Goal: Information Seeking & Learning: Learn about a topic

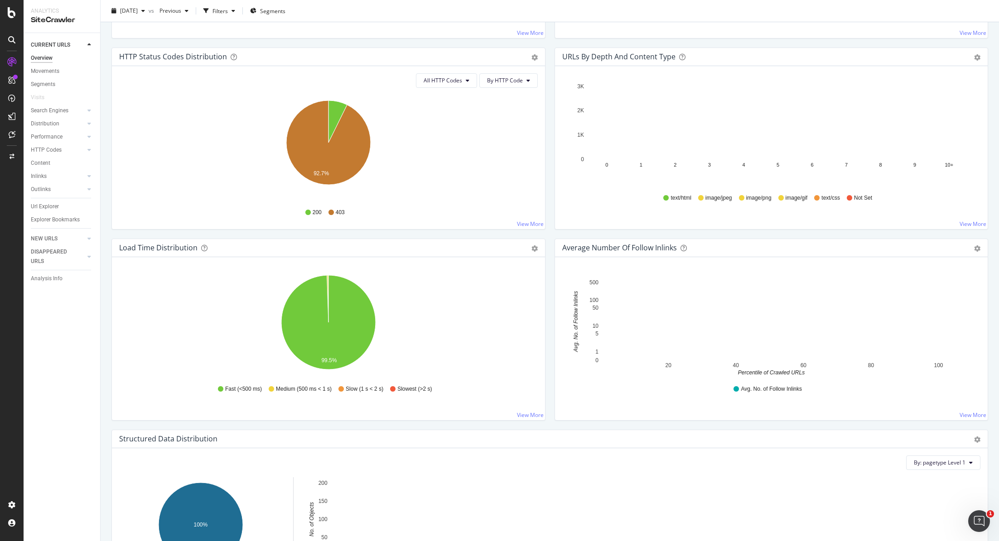
scroll to position [469, 0]
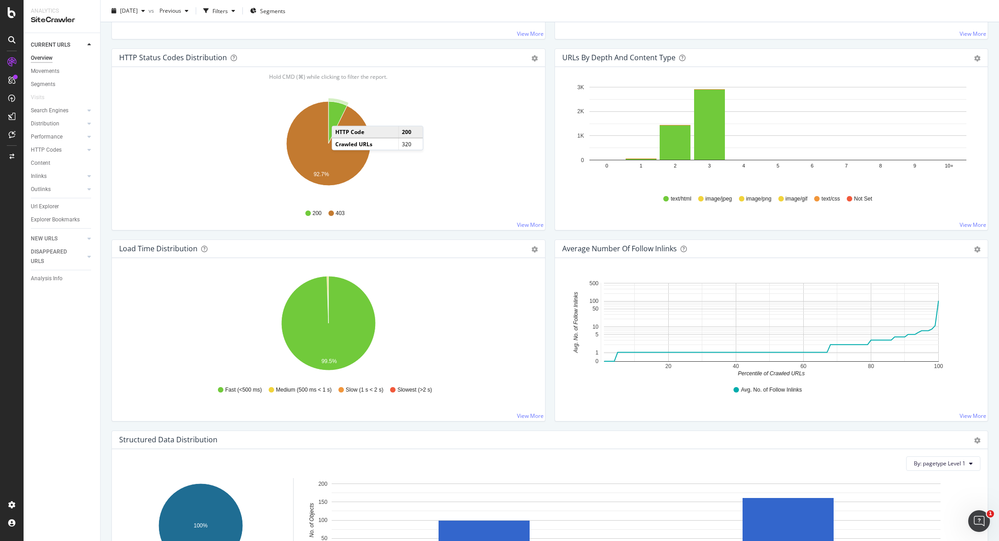
click at [341, 116] on icon "A chart." at bounding box center [338, 122] width 19 height 42
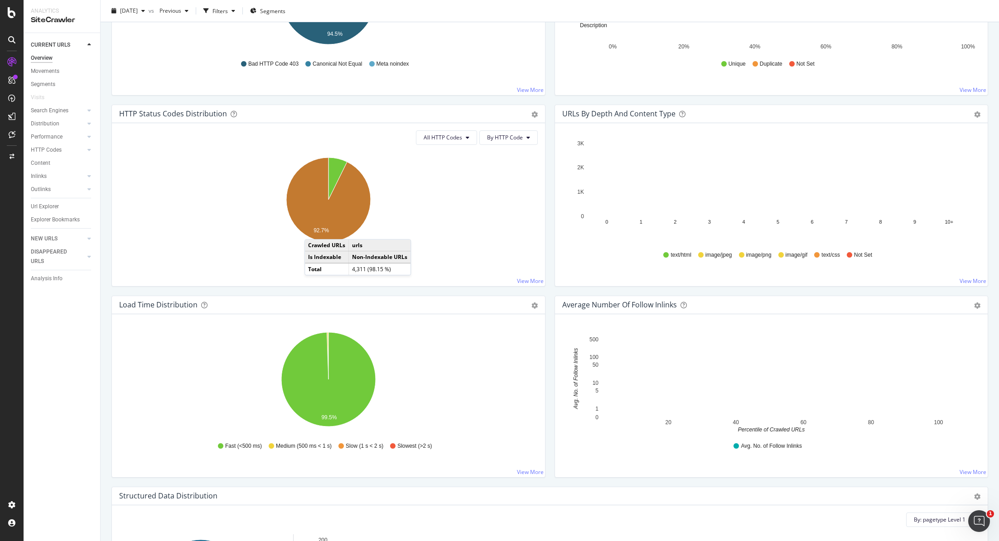
scroll to position [446, 0]
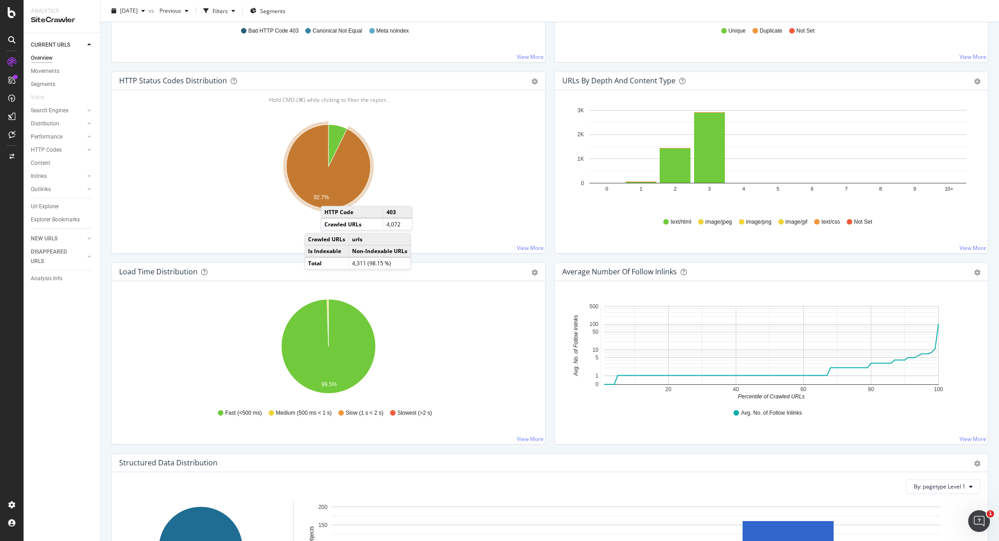
click at [329, 194] on icon "A chart." at bounding box center [328, 167] width 84 height 84
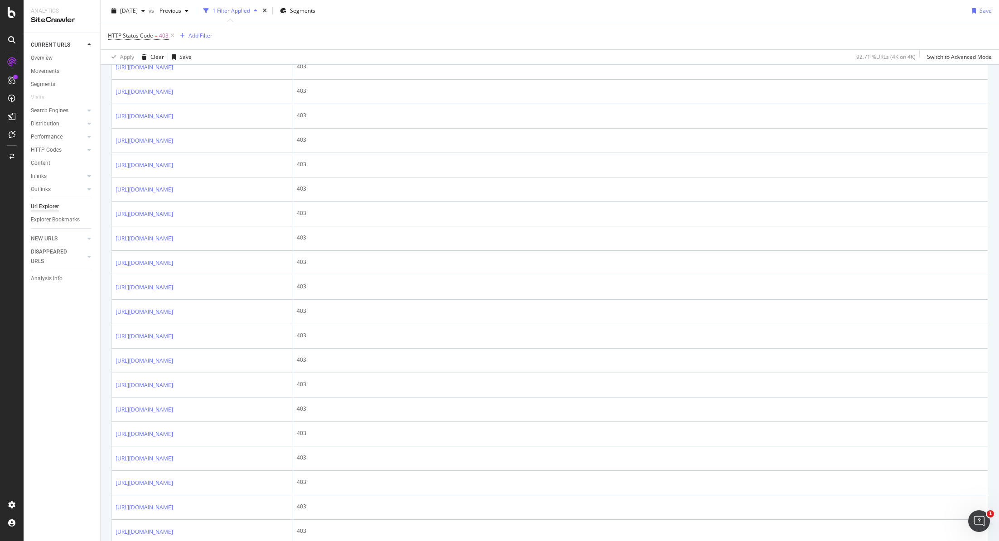
scroll to position [718, 0]
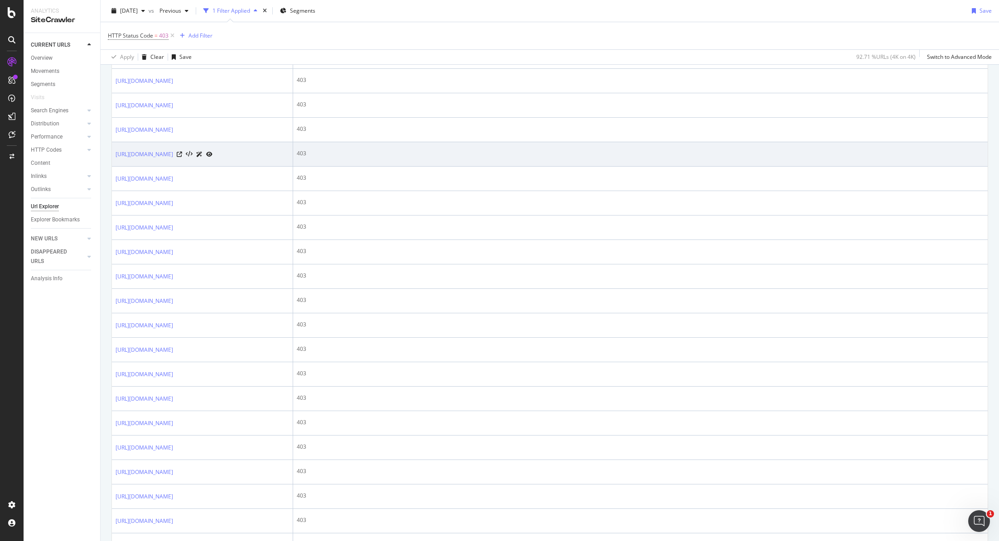
click at [213, 159] on div at bounding box center [195, 155] width 36 height 10
click at [182, 157] on icon at bounding box center [179, 154] width 5 height 5
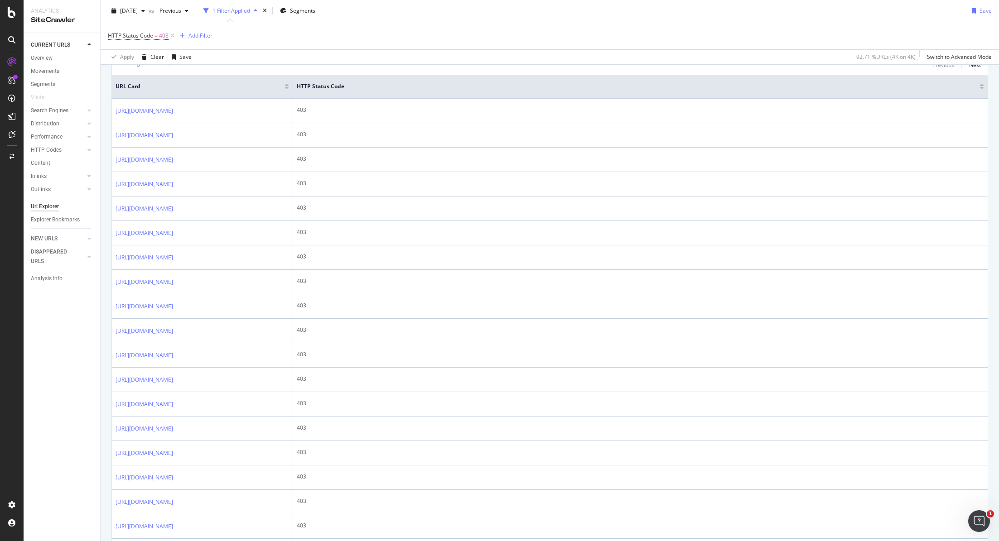
scroll to position [0, 0]
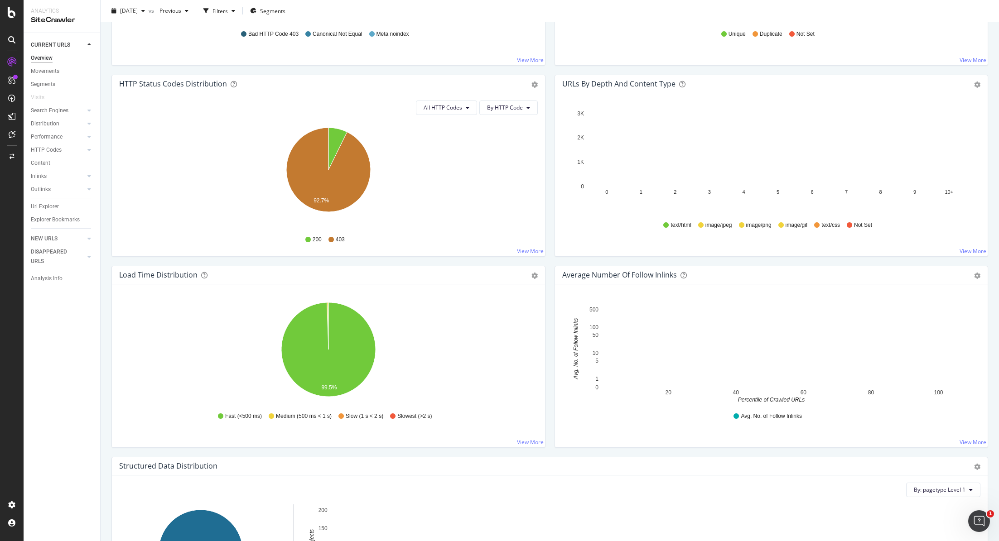
scroll to position [449, 0]
